Goal: Task Accomplishment & Management: Manage account settings

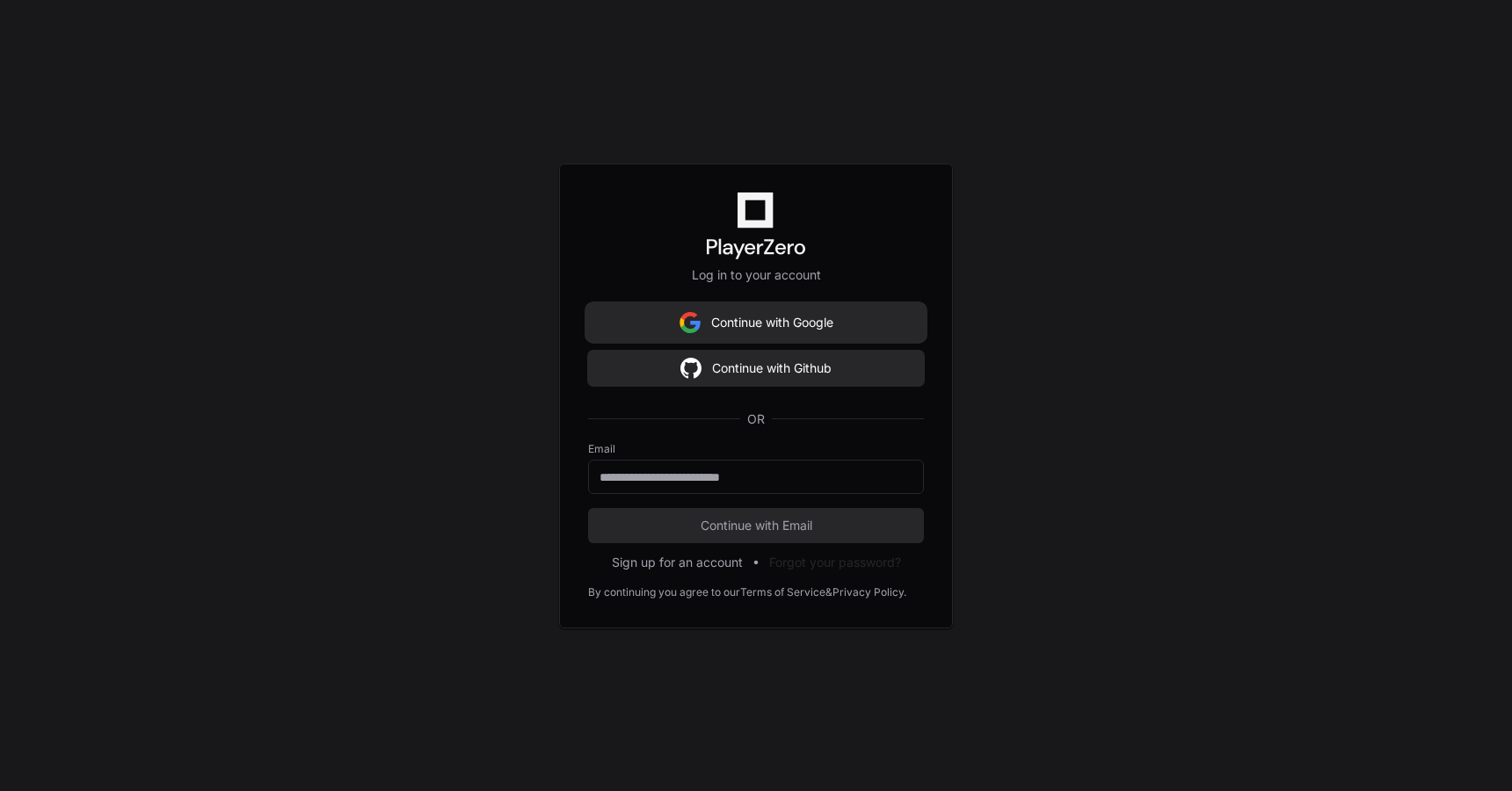
click at [638, 315] on button "Continue with Google" at bounding box center [756, 323] width 336 height 35
click at [797, 323] on button "Continue with Google" at bounding box center [756, 323] width 336 height 35
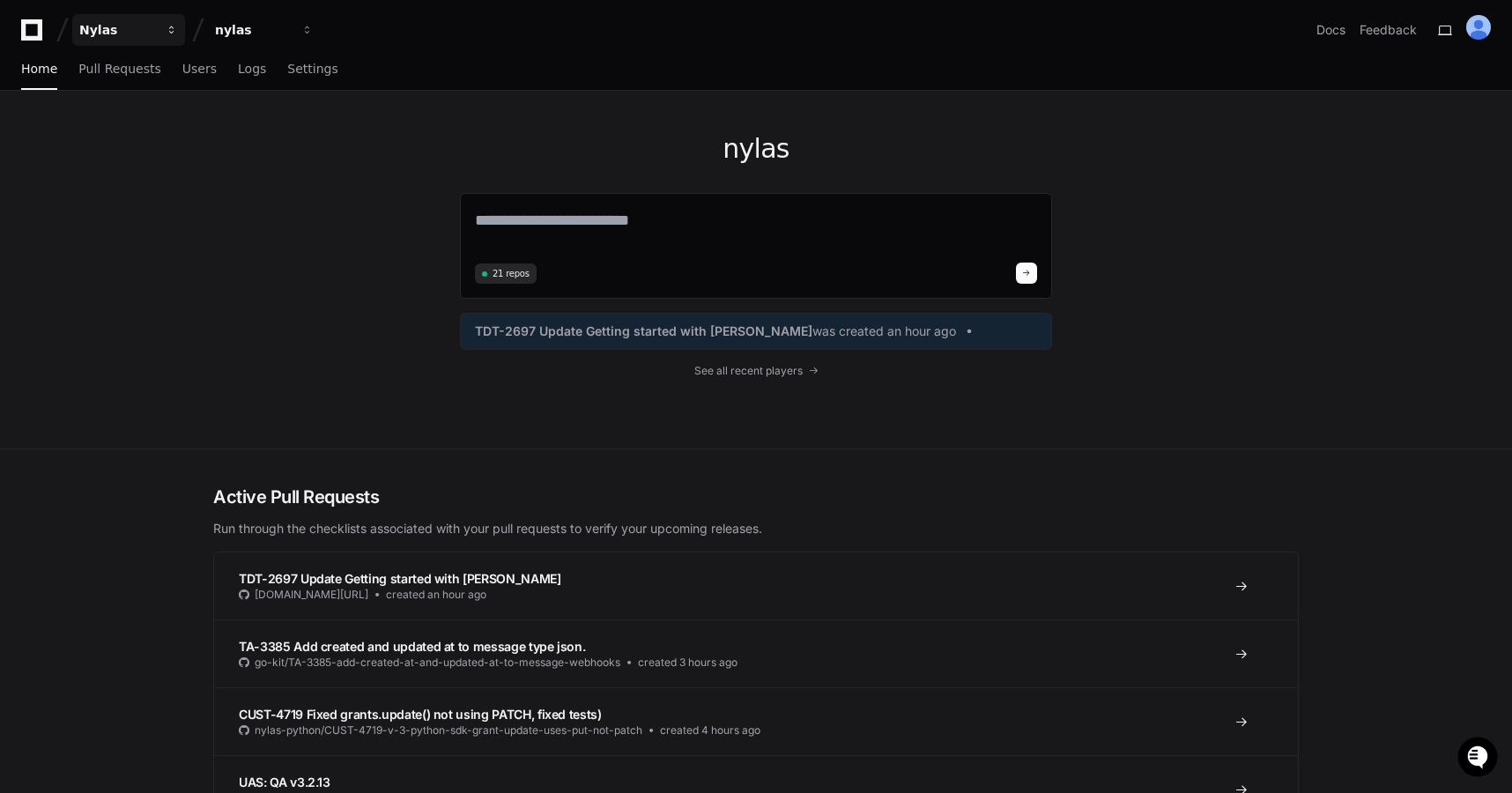
click at [90, 21] on div "Nylas" at bounding box center [117, 30] width 76 height 18
click at [235, 363] on div "nylas 21 repos TDT-2697 Update Getting started with [PERSON_NAME] was created a…" at bounding box center [756, 269] width 1128 height 358
click at [312, 70] on span "Settings" at bounding box center [313, 68] width 51 height 11
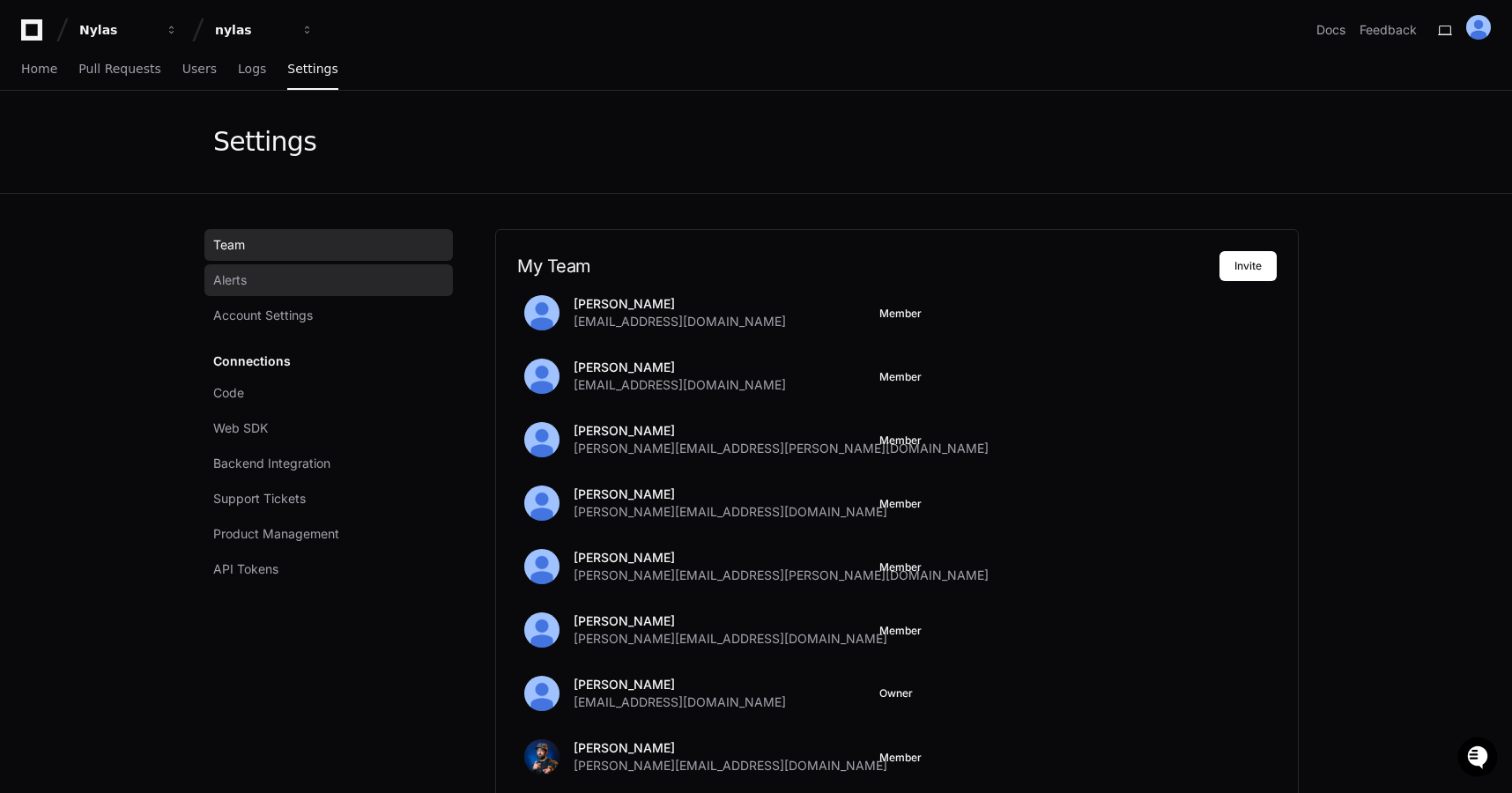
click at [263, 284] on link "Alerts" at bounding box center [328, 280] width 248 height 32
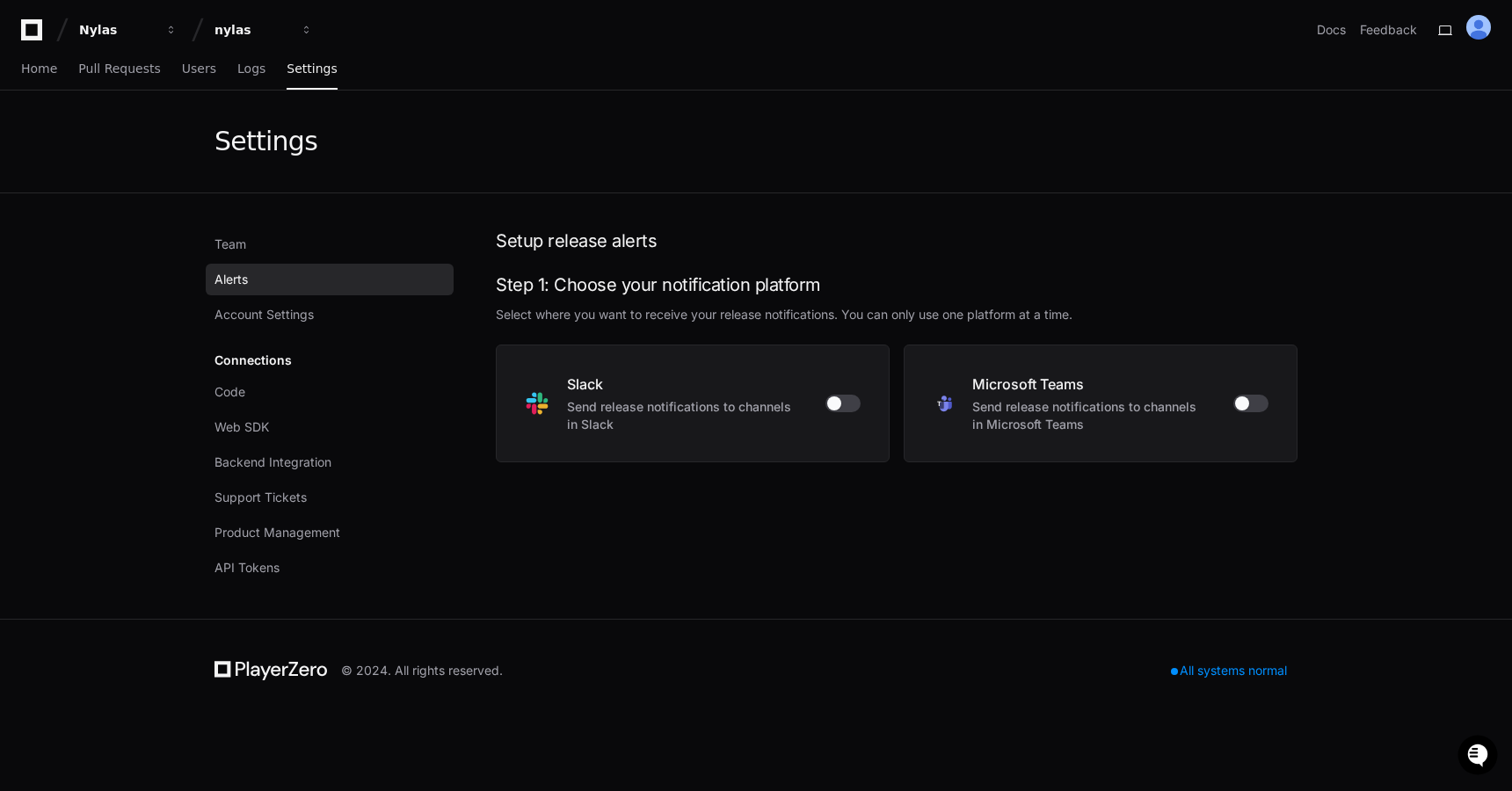
click at [904, 551] on div "Setup release alerts Step 1: Choose your notification platform Select where you…" at bounding box center [896, 405] width 802 height 355
